Goal: Navigation & Orientation: Find specific page/section

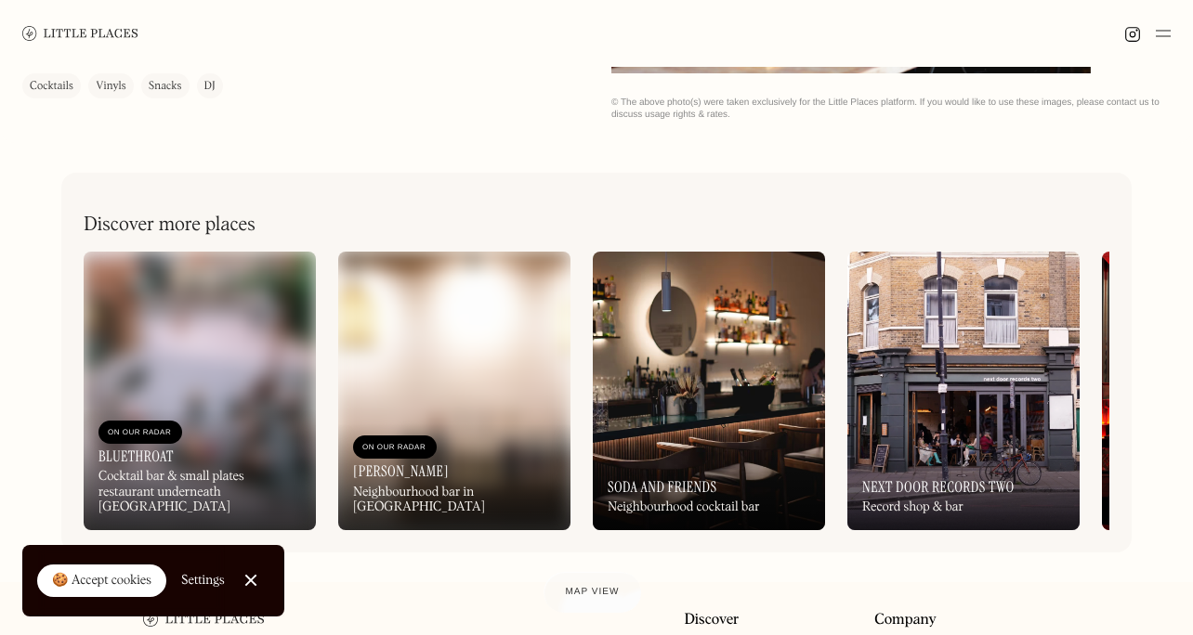
scroll to position [612, 0]
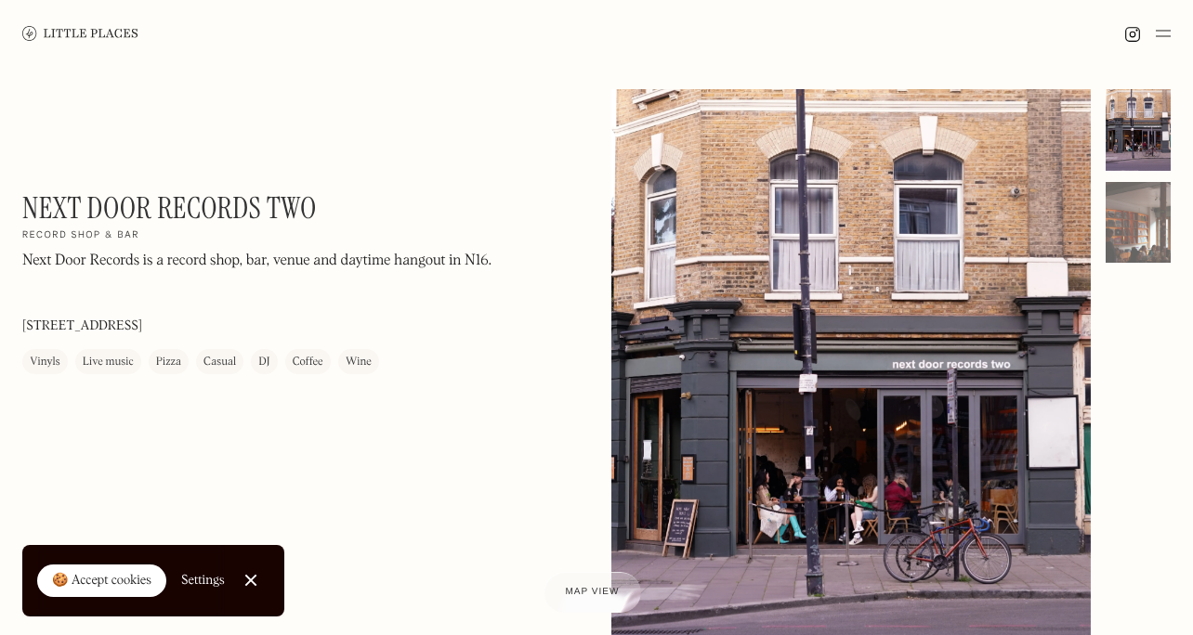
click at [836, 442] on div at bounding box center [850, 388] width 479 height 599
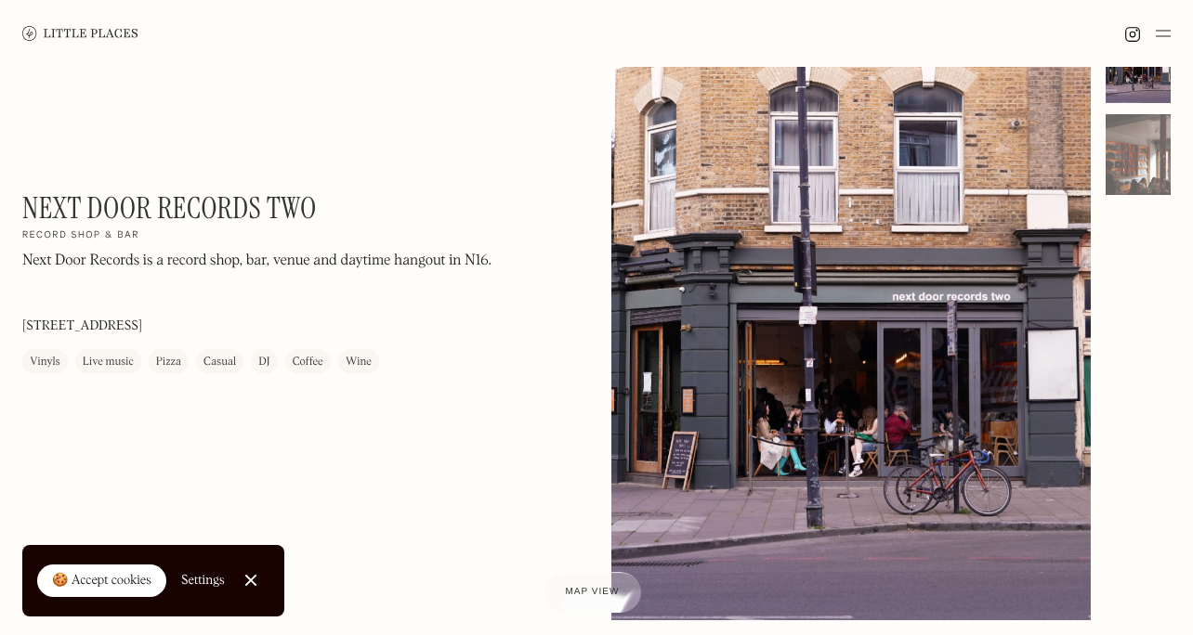
scroll to position [82, 0]
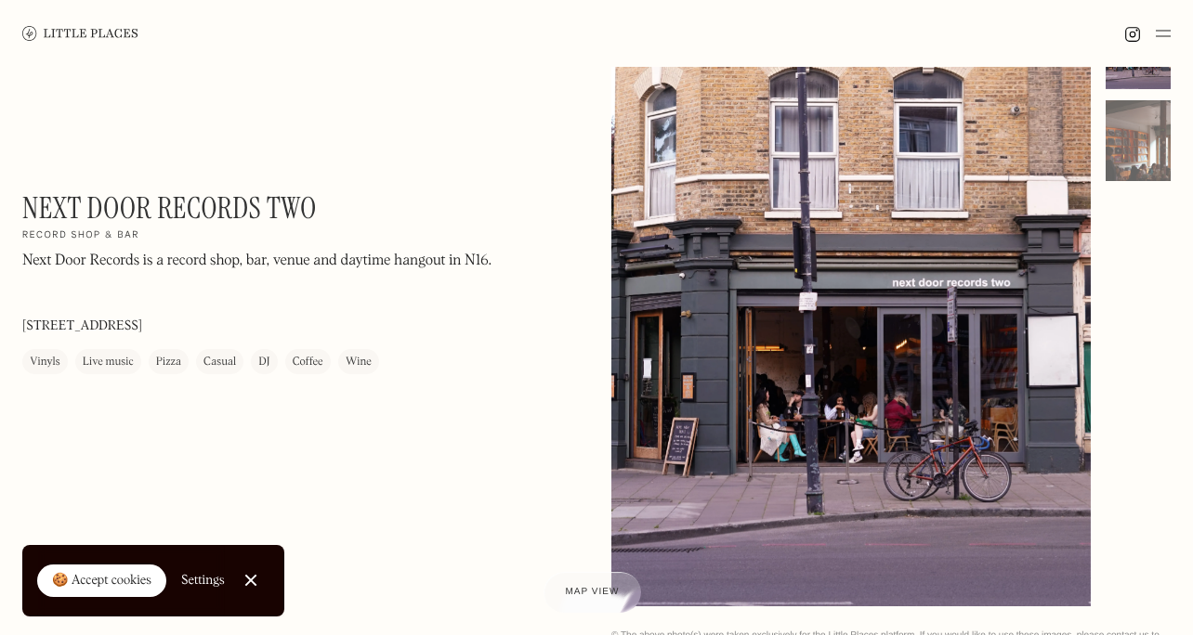
click at [686, 484] on div at bounding box center [850, 306] width 479 height 599
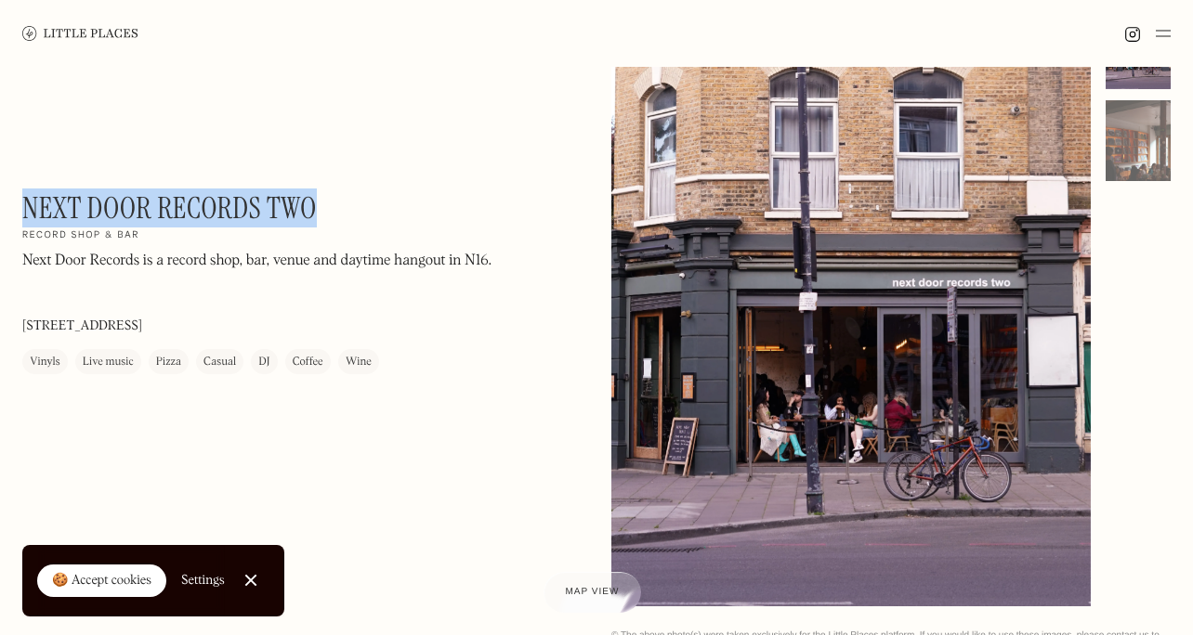
drag, startPoint x: 316, startPoint y: 207, endPoint x: 24, endPoint y: 203, distance: 291.8
click at [24, 203] on h1 "Next Door Records Two" at bounding box center [169, 207] width 295 height 35
